Goal: Task Accomplishment & Management: Manage account settings

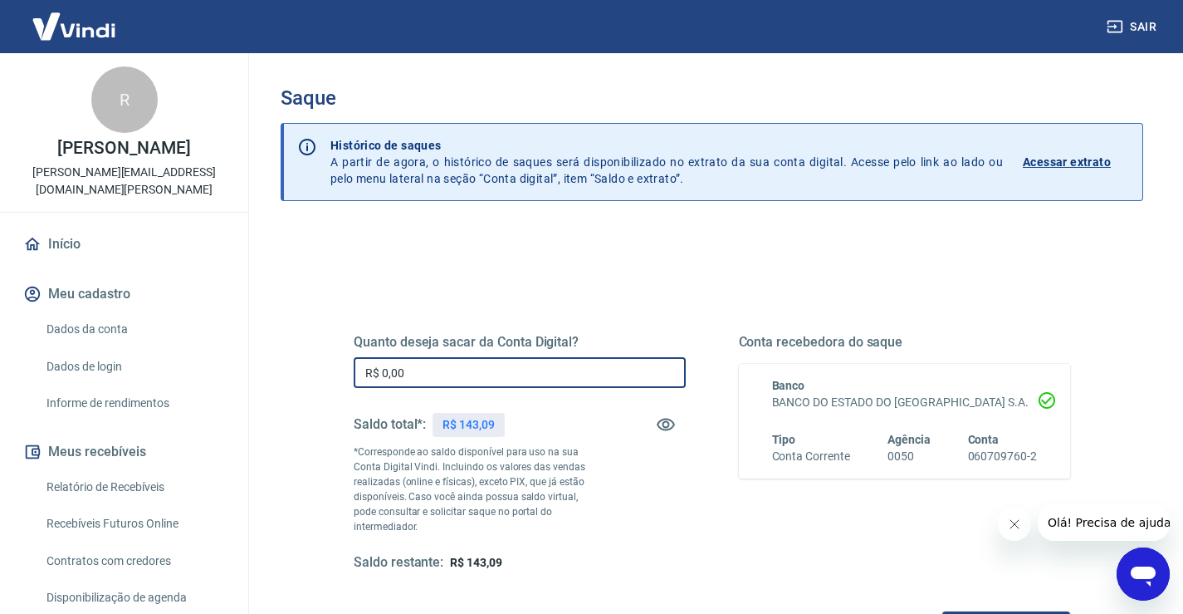
click at [413, 372] on input "R$ 0,00" at bounding box center [520, 372] width 332 height 31
type input "R$ 143,09"
click at [970, 611] on button "Solicitar saque" at bounding box center [1006, 626] width 128 height 31
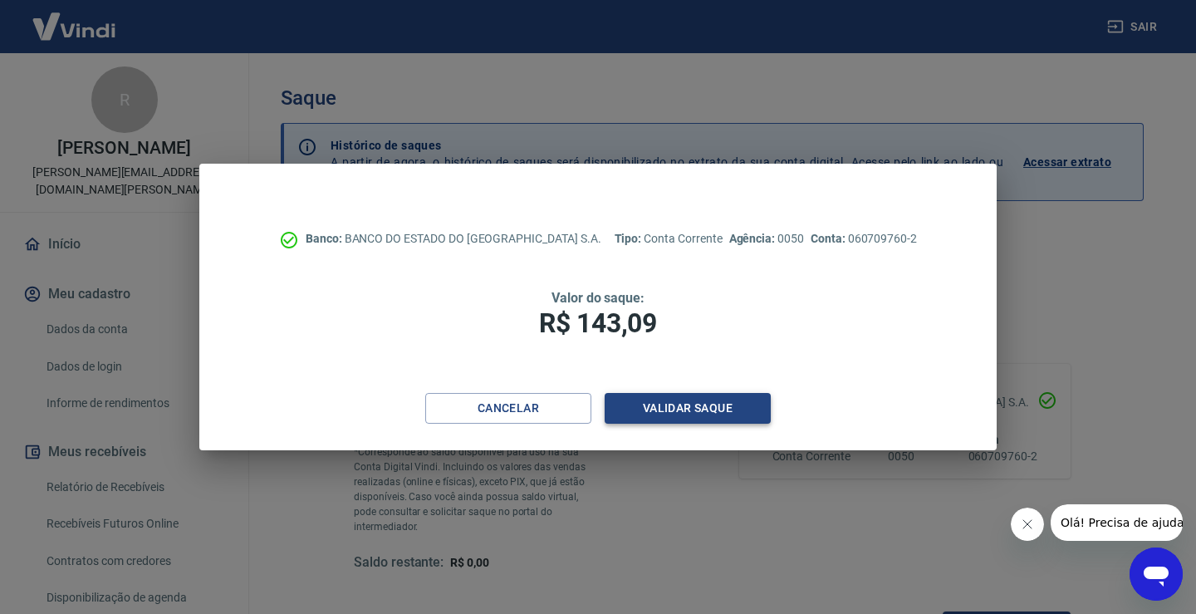
click at [685, 403] on button "Validar saque" at bounding box center [687, 408] width 166 height 31
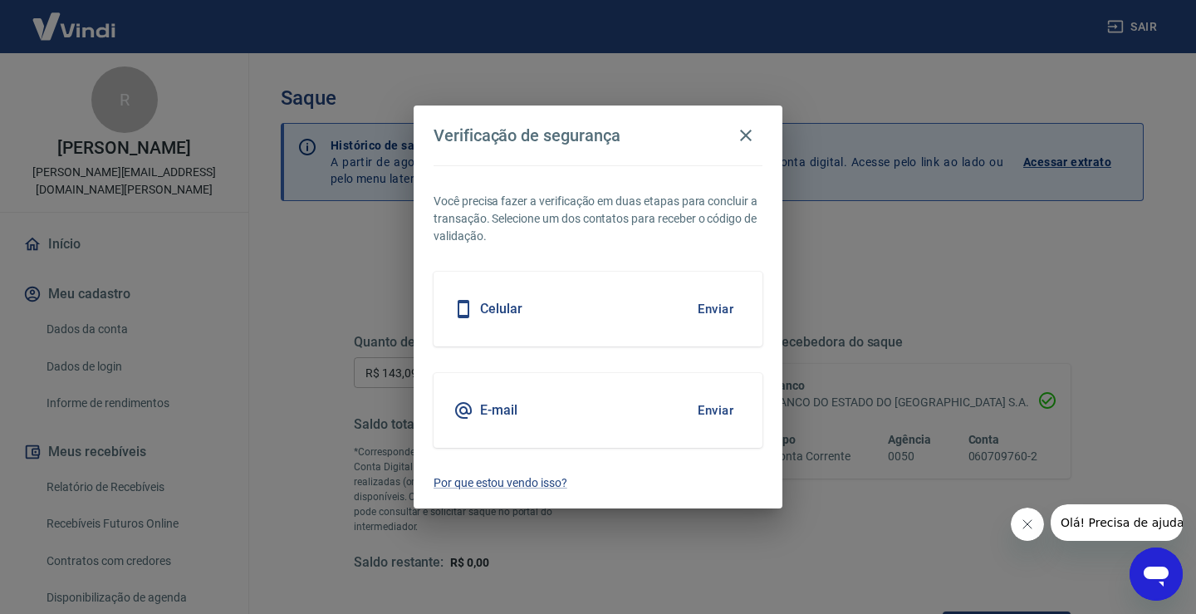
scroll to position [13, 0]
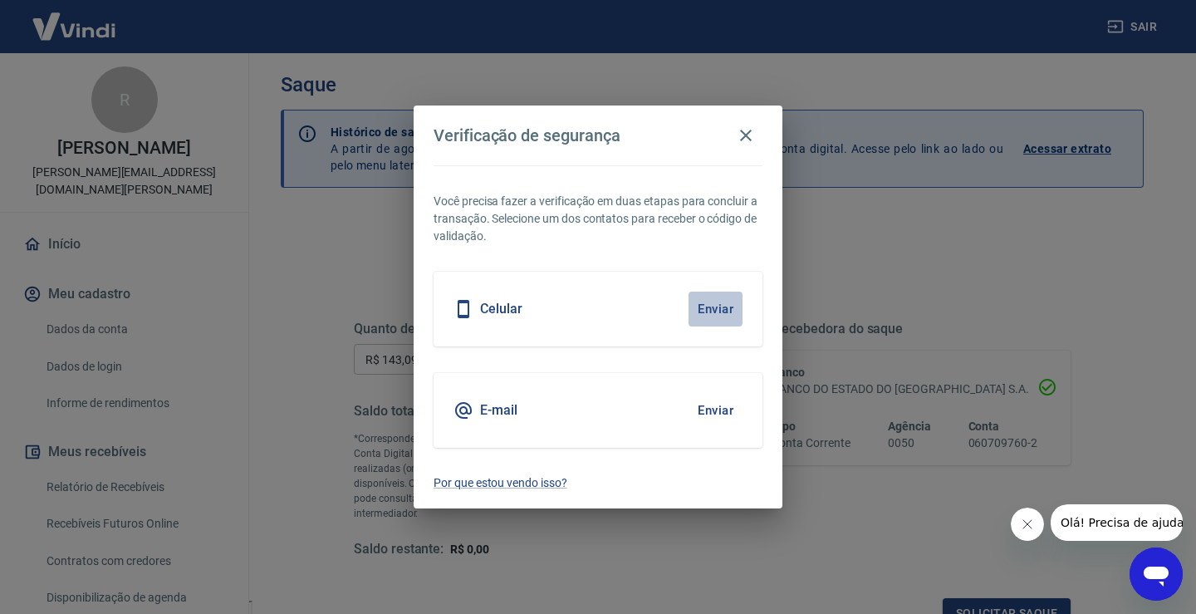
click at [706, 309] on button "Enviar" at bounding box center [715, 308] width 54 height 35
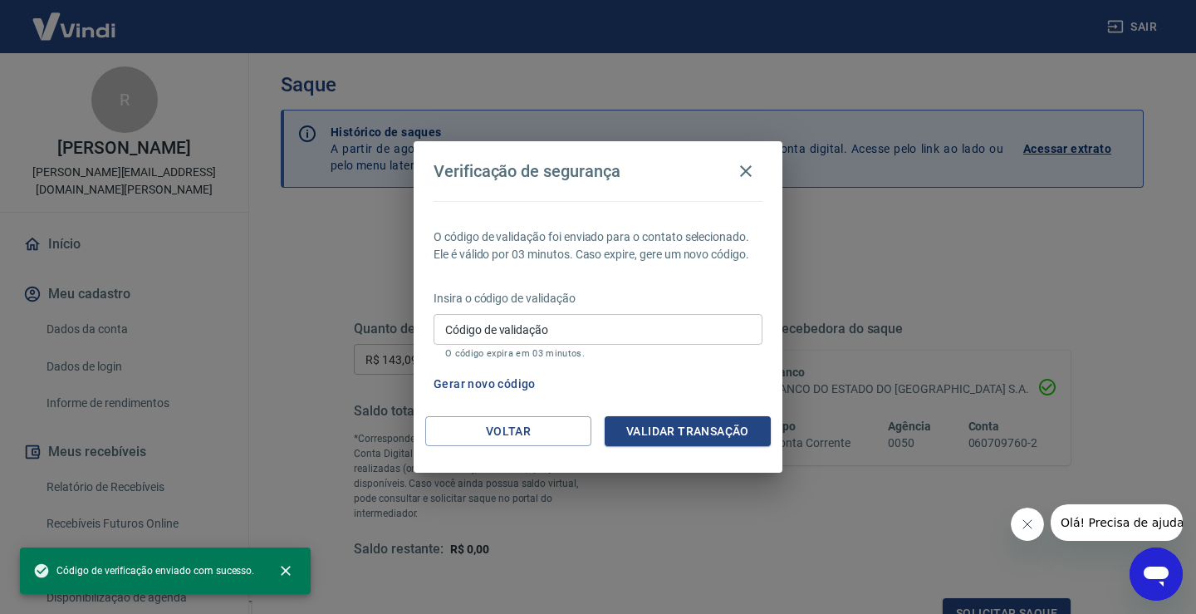
click at [537, 330] on input "Código de validação" at bounding box center [597, 329] width 329 height 31
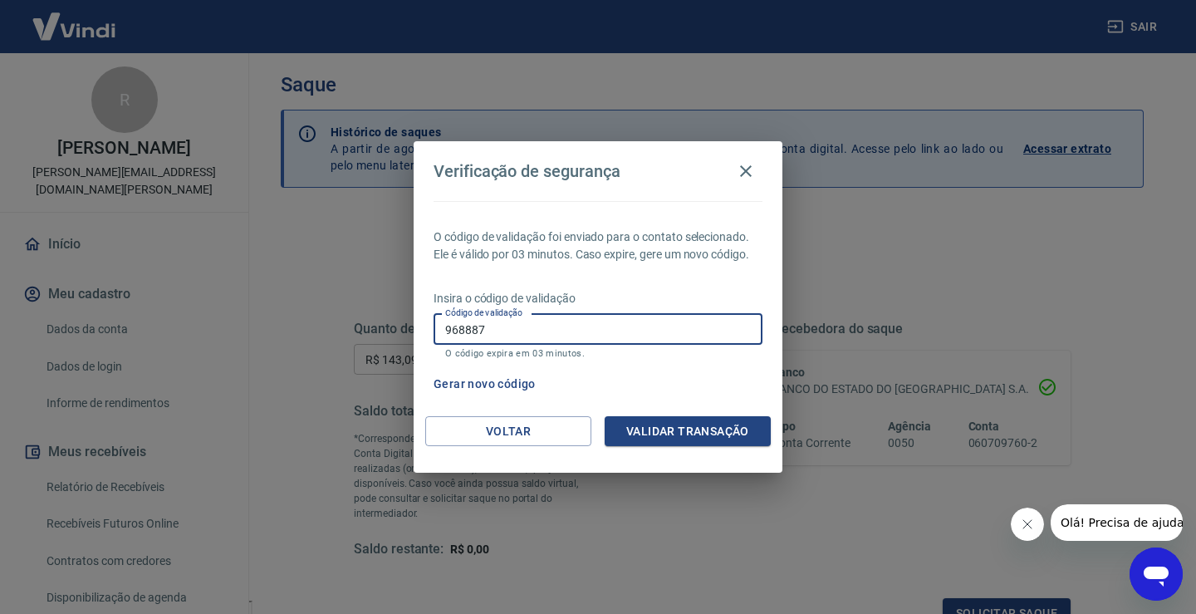
type input "968887"
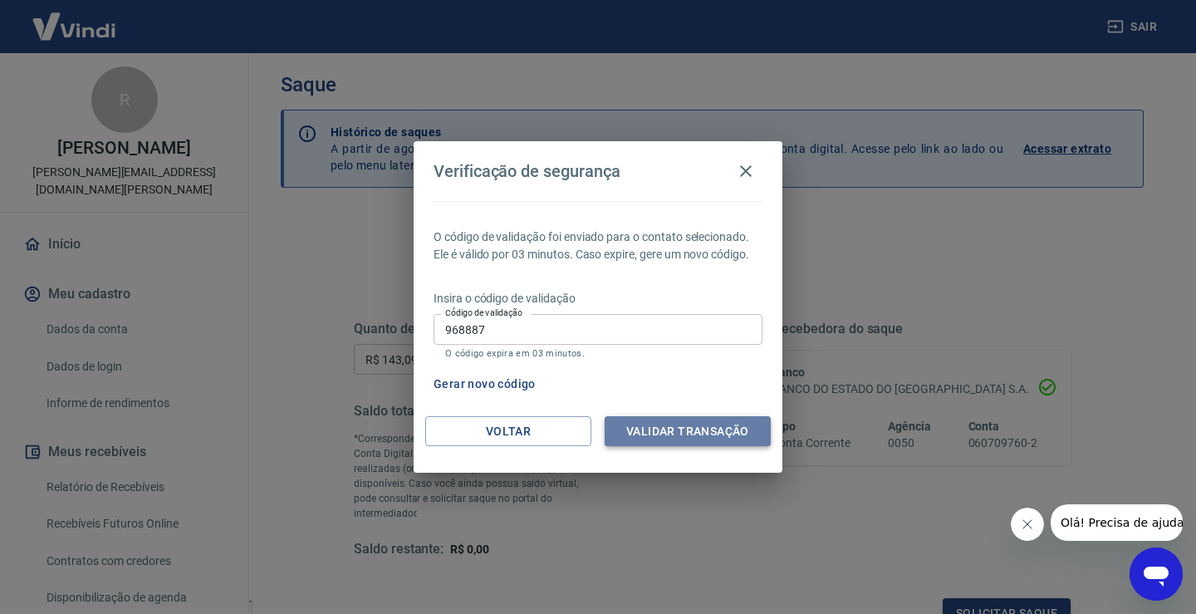
click at [691, 424] on button "Validar transação" at bounding box center [687, 431] width 166 height 31
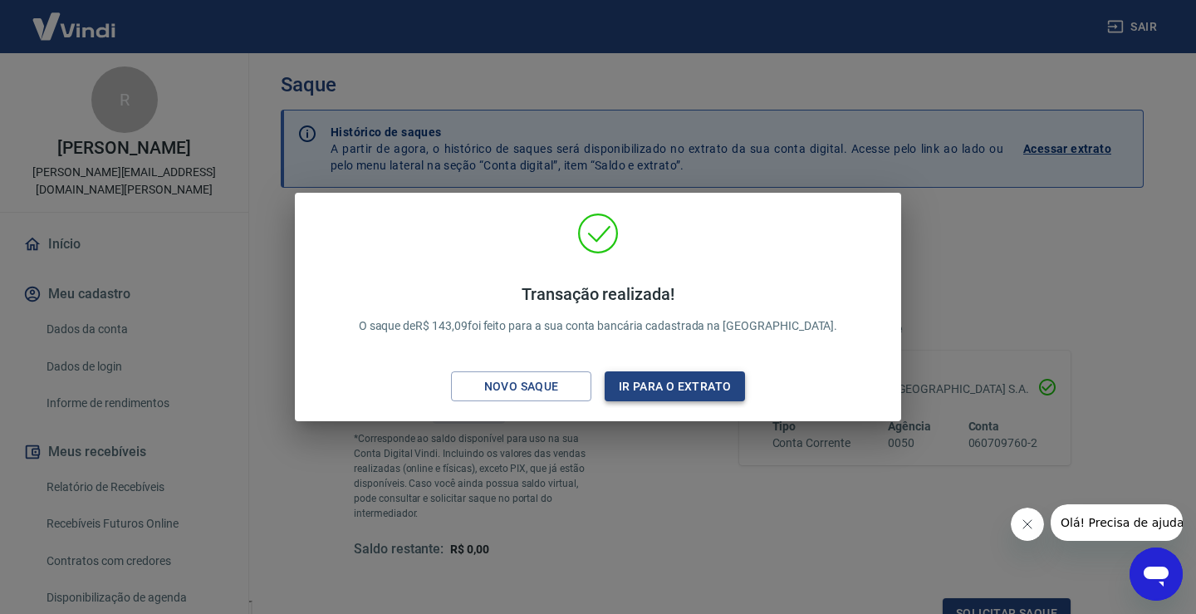
click at [694, 385] on button "Ir para o extrato" at bounding box center [674, 386] width 140 height 31
